Goal: Navigation & Orientation: Find specific page/section

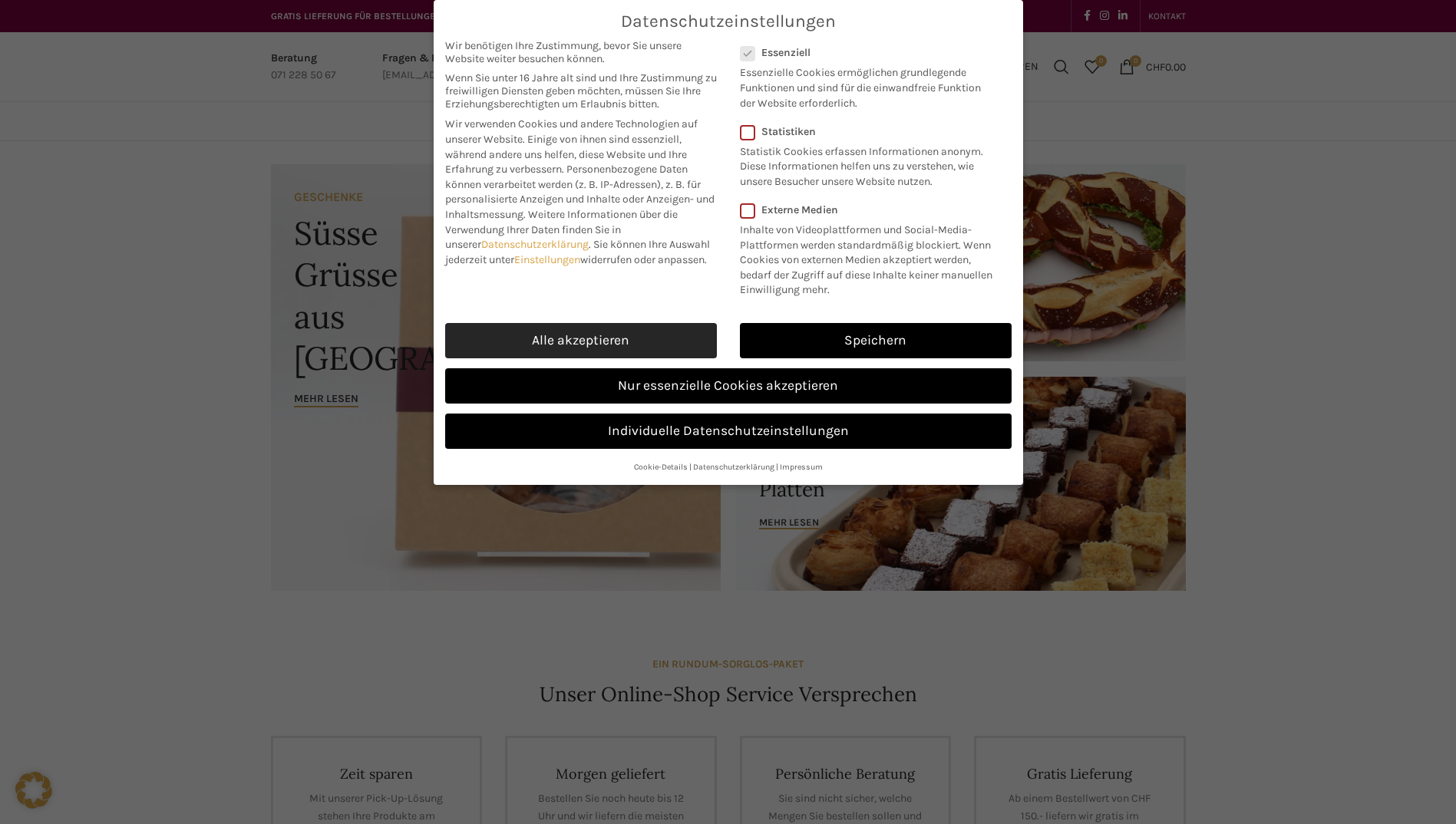
drag, startPoint x: 0, startPoint y: 0, endPoint x: 582, endPoint y: 339, distance: 673.5
click at [582, 339] on link "Alle akzeptieren" at bounding box center [581, 341] width 272 height 36
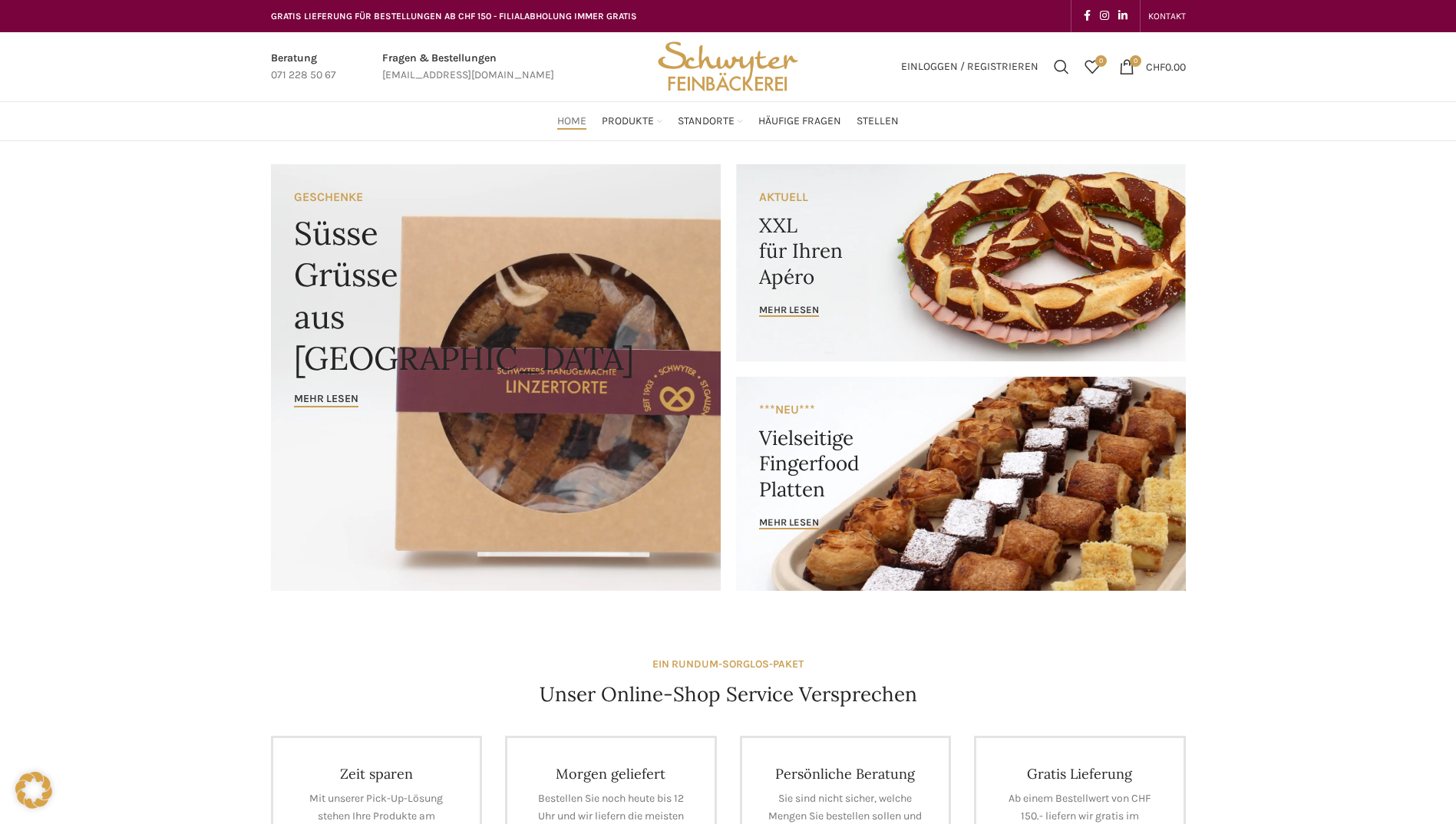
checkbox input "true"
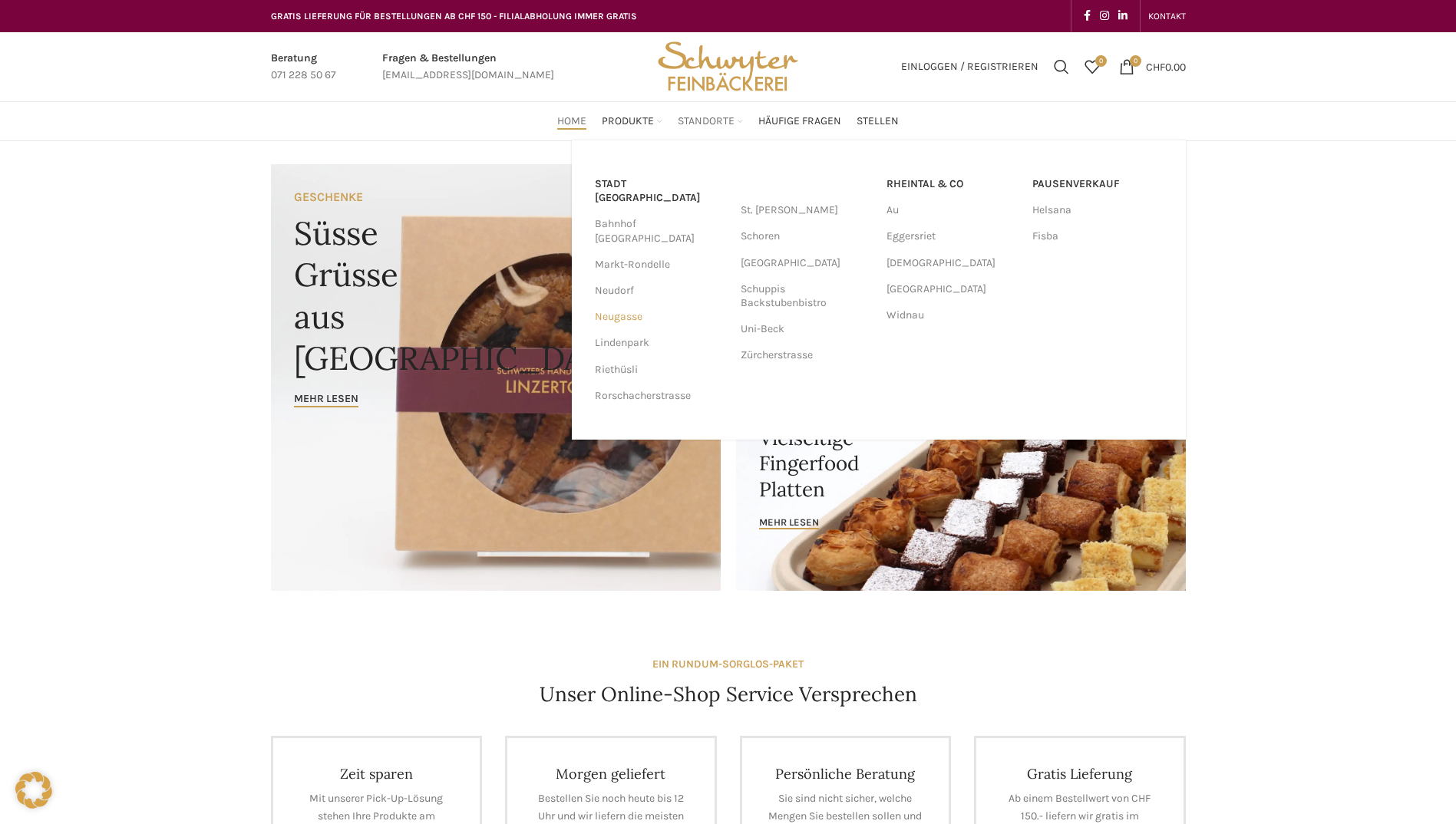
click at [610, 303] on link "Neugasse" at bounding box center [659, 316] width 130 height 26
